Goal: Transaction & Acquisition: Purchase product/service

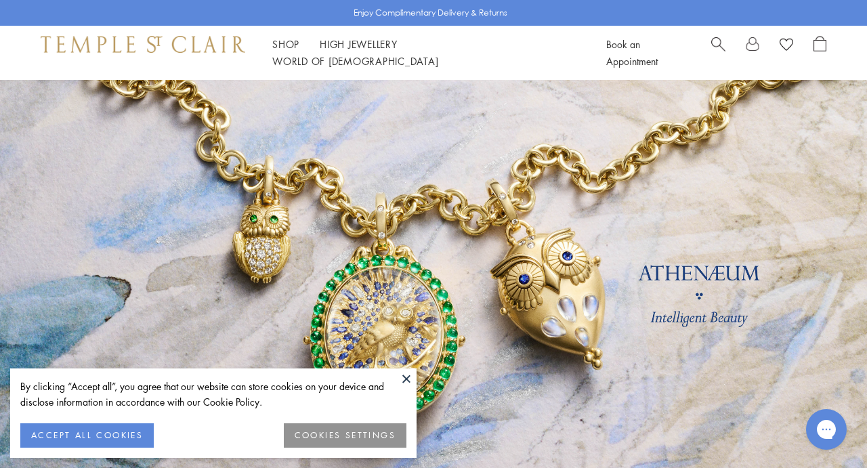
click at [350, 436] on button "COOKIES SETTINGS" at bounding box center [345, 435] width 123 height 24
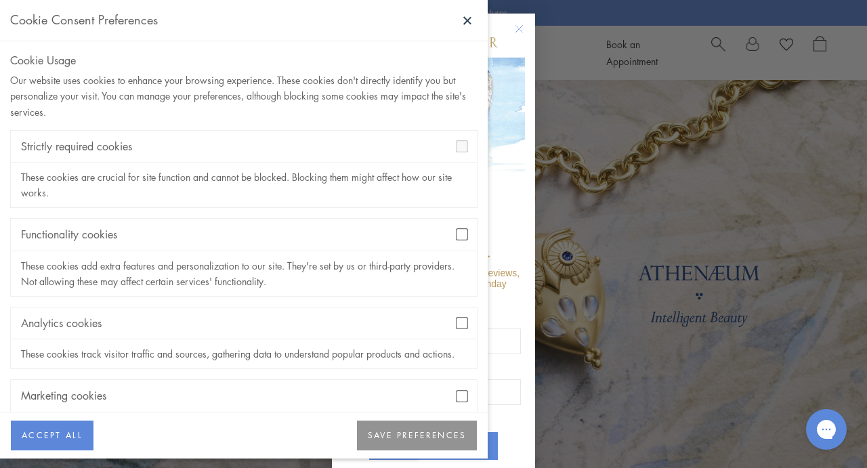
click at [386, 432] on button "SAVE PREFERENCES" at bounding box center [417, 436] width 120 height 30
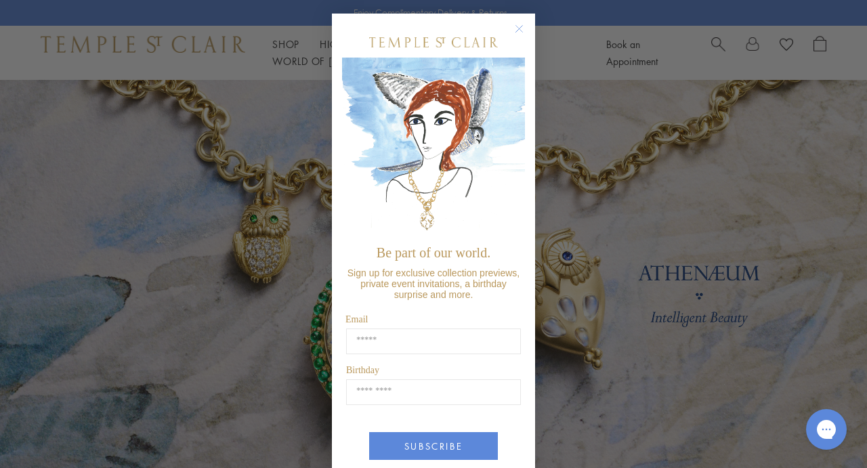
click at [520, 28] on circle "Close dialog" at bounding box center [520, 29] width 16 height 16
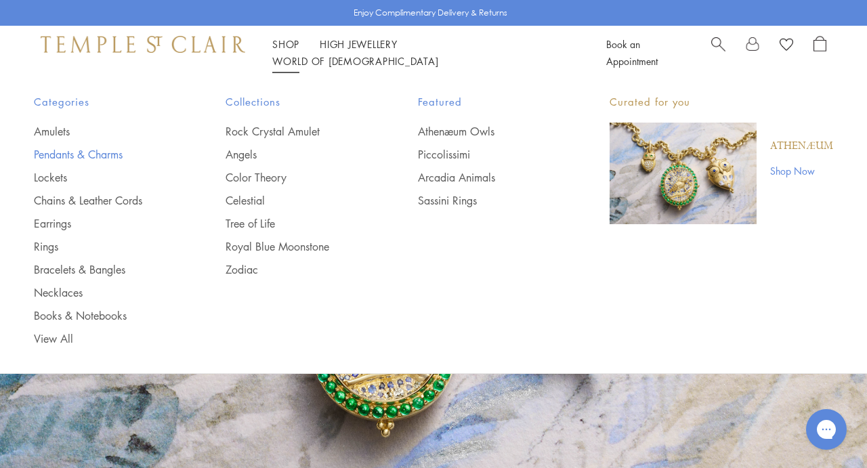
click at [109, 157] on link "Pendants & Charms" at bounding box center [103, 154] width 138 height 15
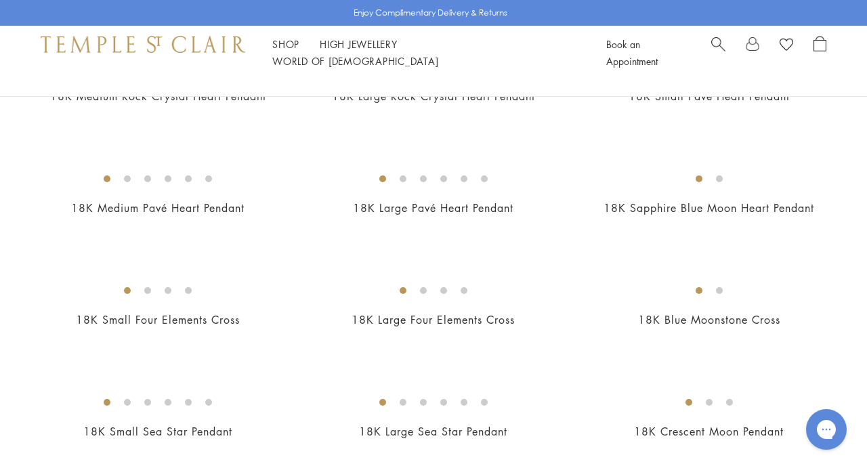
scroll to position [1203, 0]
click at [0, 0] on img at bounding box center [0, 0] width 0 height 0
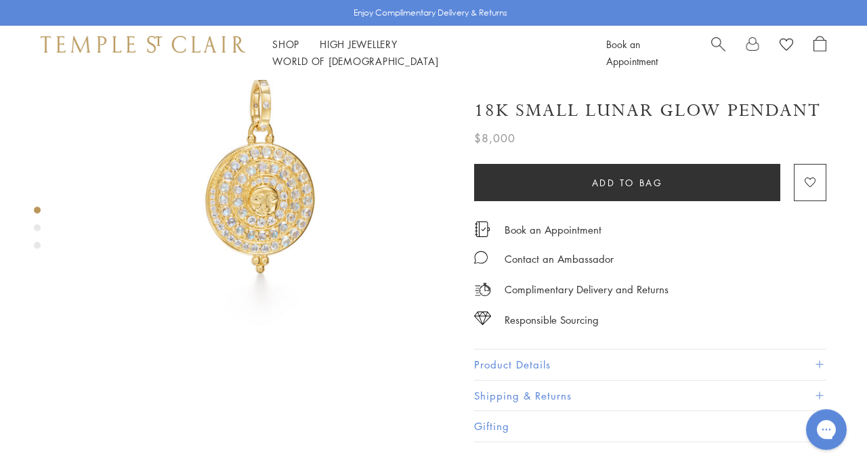
scroll to position [98, 0]
click at [37, 230] on div "Product gallery navigation" at bounding box center [37, 227] width 7 height 7
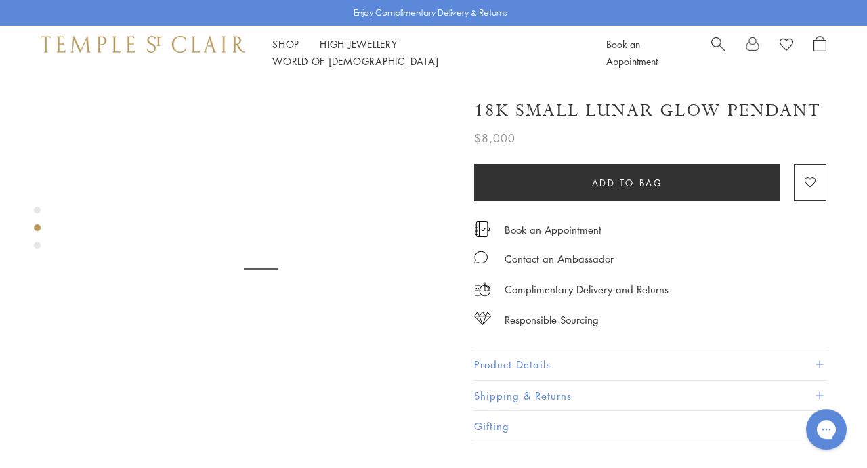
scroll to position [412, 0]
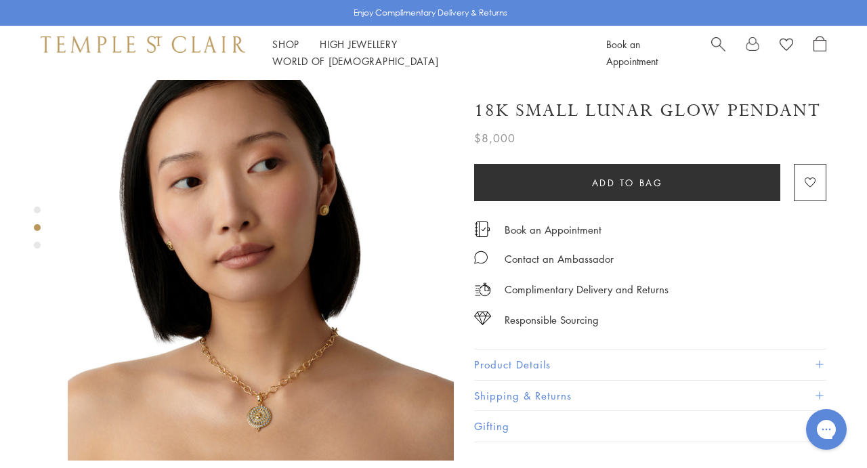
click at [39, 249] on div "Product gallery navigation" at bounding box center [37, 231] width 7 height 56
click at [36, 246] on div "Product gallery navigation" at bounding box center [37, 245] width 7 height 7
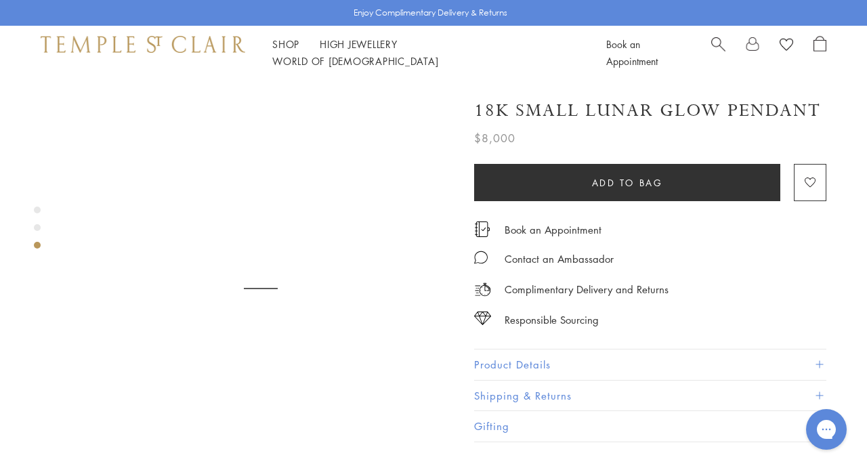
scroll to position [798, 0]
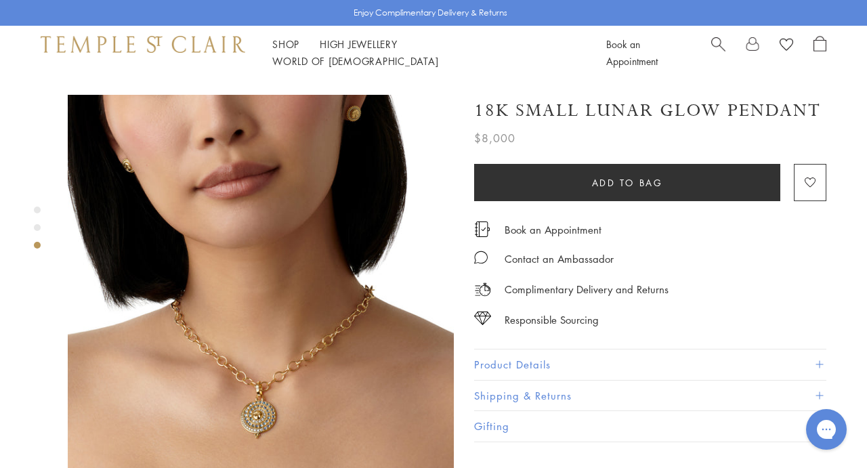
click at [37, 211] on div "Product gallery navigation" at bounding box center [37, 210] width 7 height 7
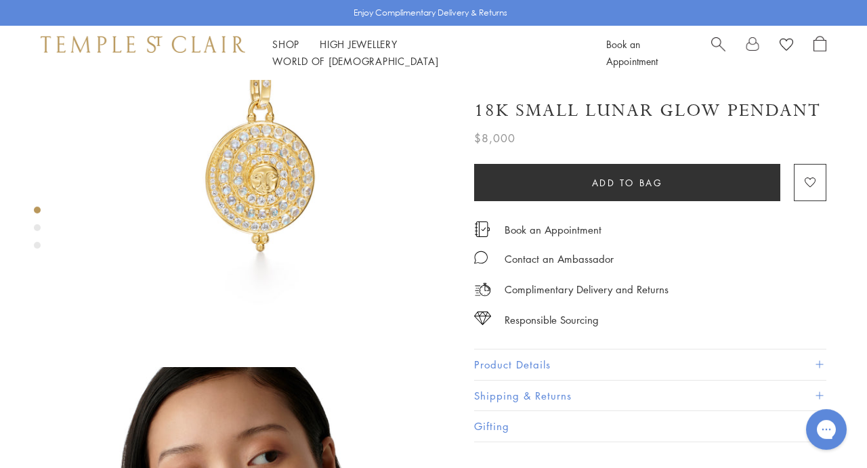
scroll to position [0, 0]
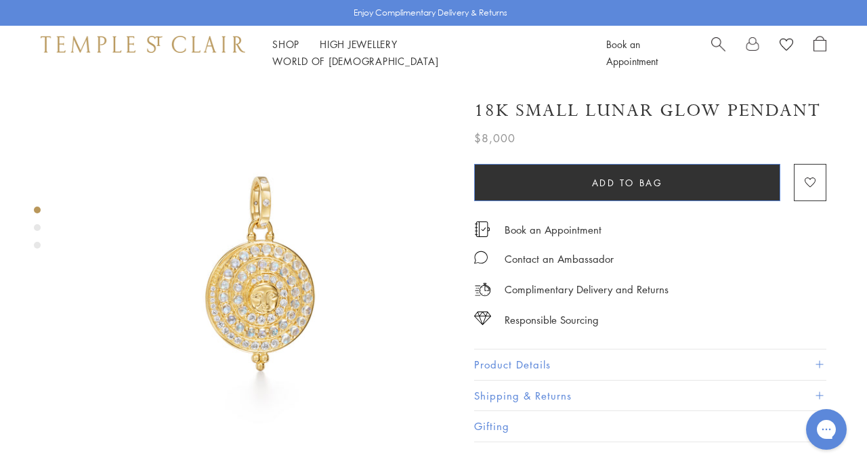
click at [633, 184] on span "Add to bag" at bounding box center [627, 182] width 71 height 15
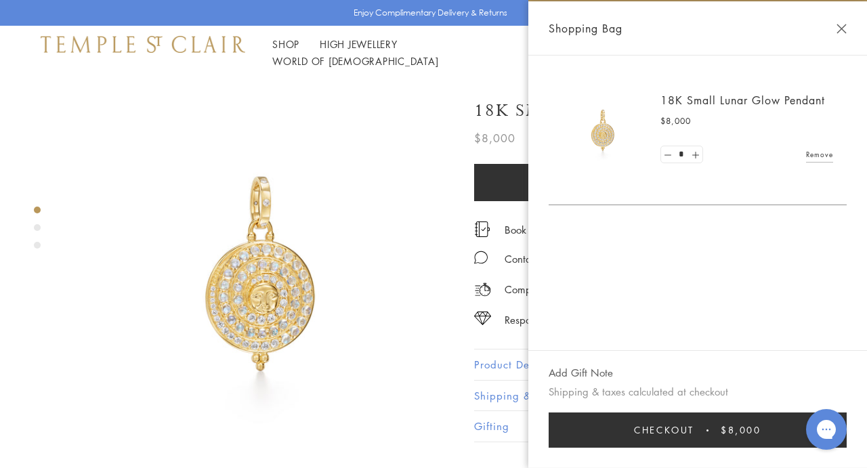
click at [677, 428] on button "Checkout $8,000" at bounding box center [698, 430] width 298 height 35
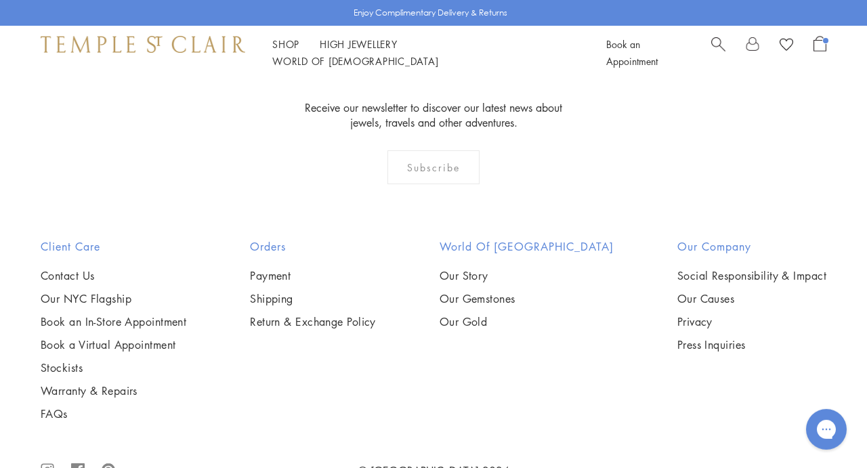
scroll to position [740, 0]
click at [65, 268] on link "Contact Us" at bounding box center [114, 275] width 146 height 15
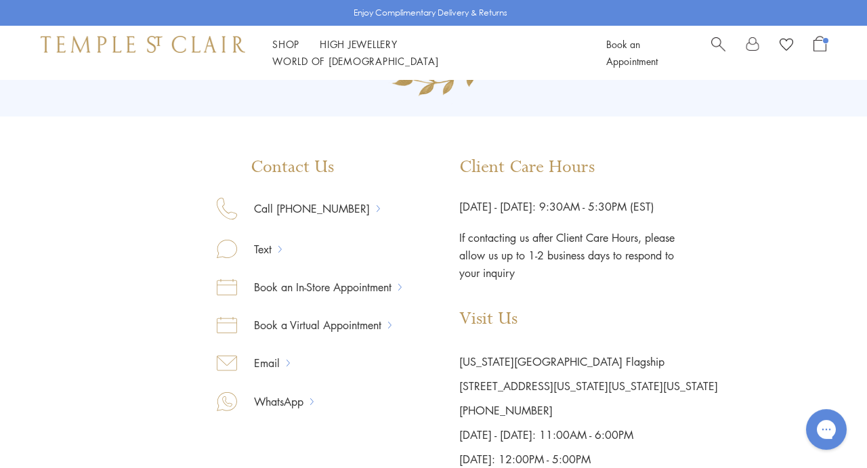
scroll to position [157, 0]
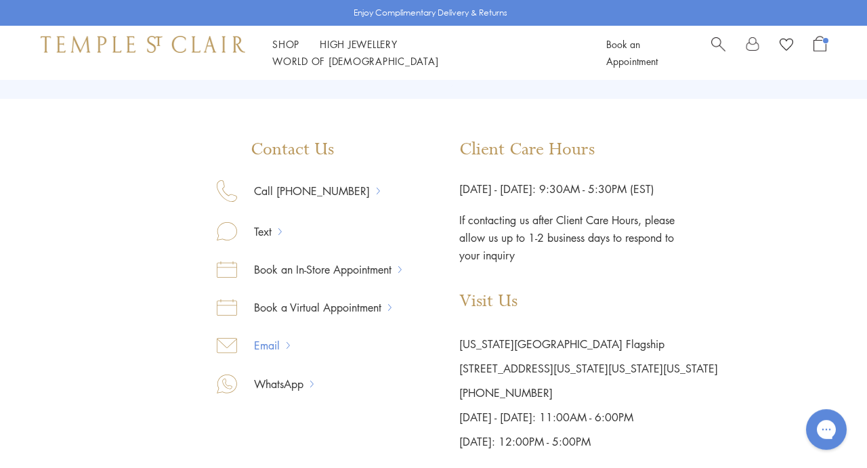
click at [272, 345] on link "Email" at bounding box center [261, 346] width 49 height 18
click at [183, 367] on div "Contact Us Call 877-494-8317 Text Book an In-Store Appointment Book a Virtual A…" at bounding box center [433, 297] width 569 height 314
click at [276, 346] on link "Email" at bounding box center [261, 346] width 49 height 18
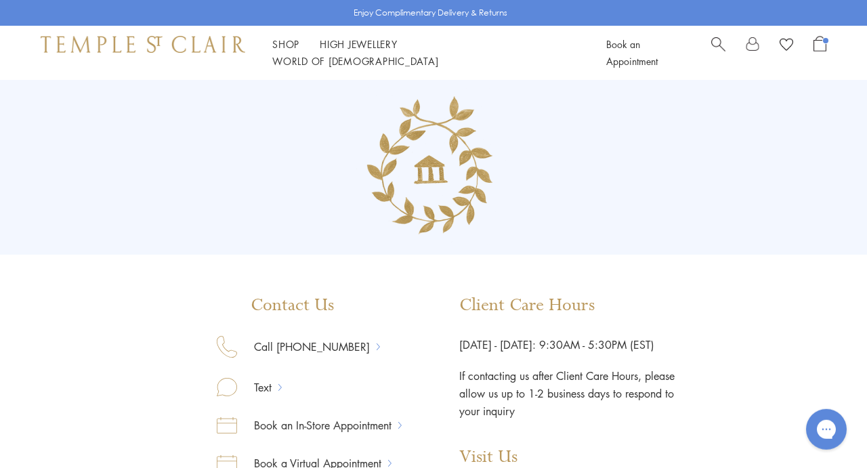
scroll to position [0, 0]
